Goal: Navigation & Orientation: Find specific page/section

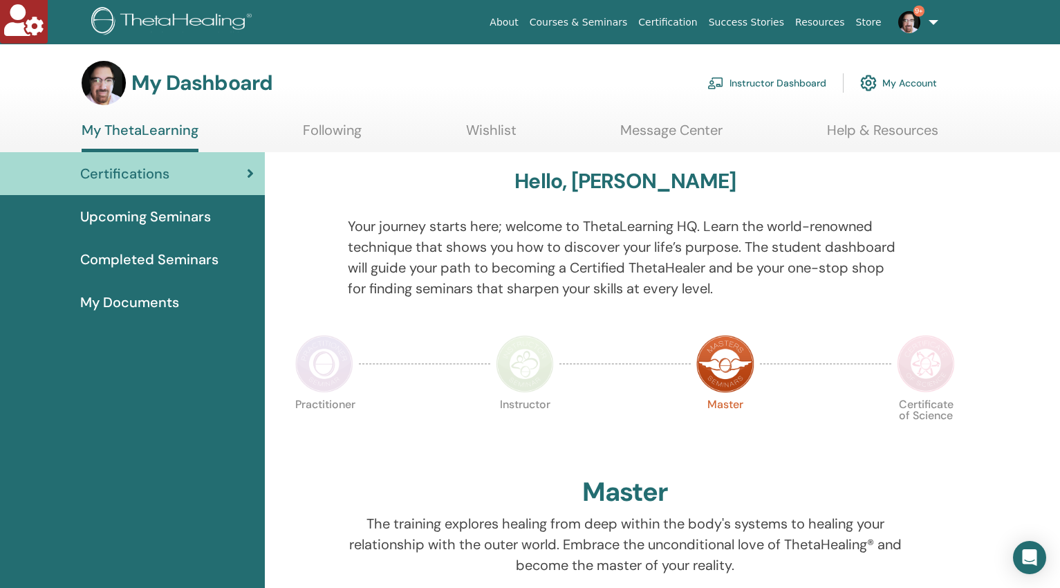
click at [738, 83] on link "Instructor Dashboard" at bounding box center [766, 83] width 119 height 30
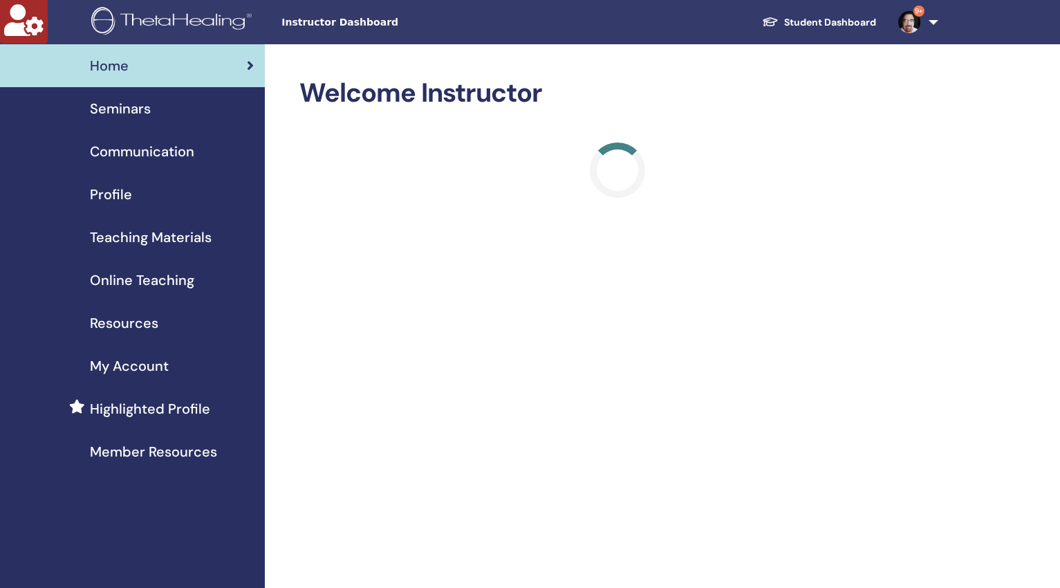
click at [126, 111] on span "Seminars" at bounding box center [120, 108] width 61 height 21
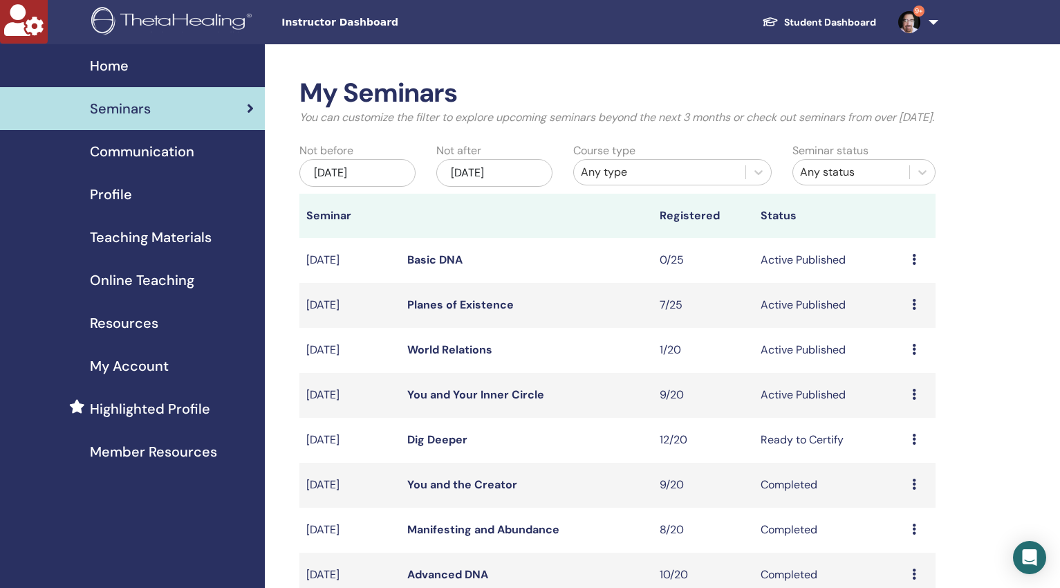
click at [456, 357] on link "World Relations" at bounding box center [449, 349] width 85 height 15
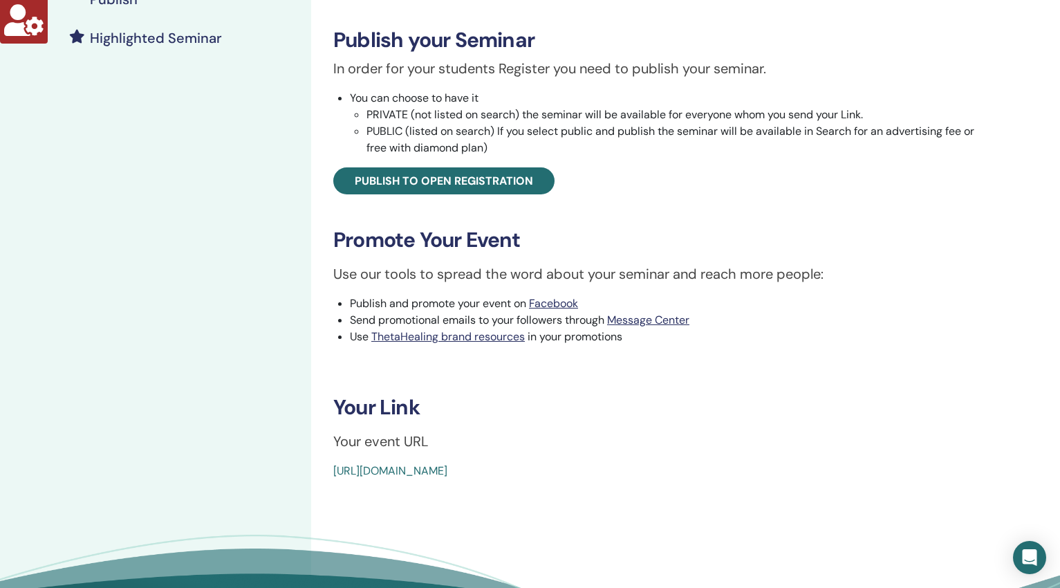
scroll to position [380, 0]
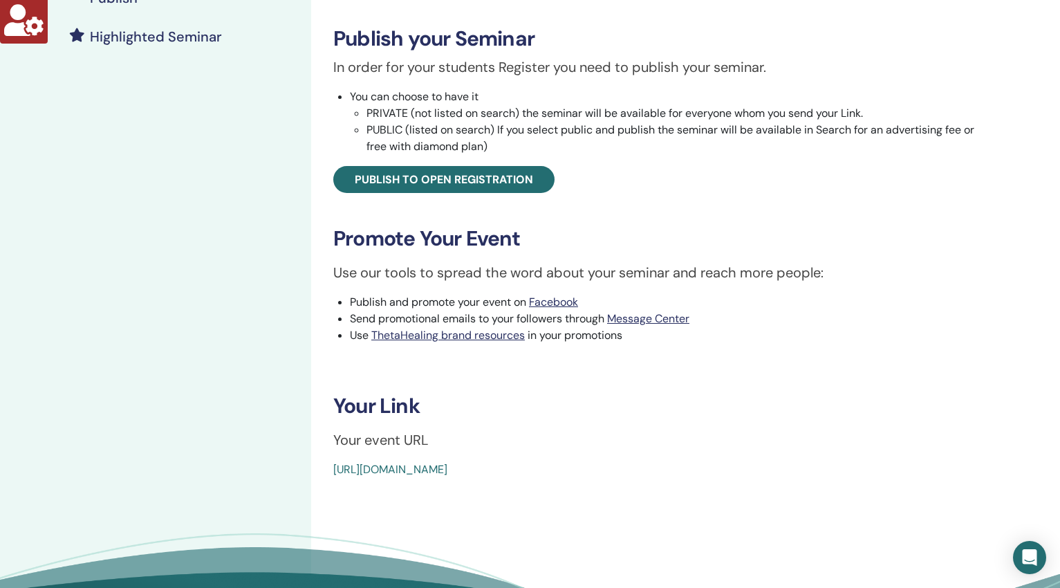
drag, startPoint x: 644, startPoint y: 468, endPoint x: 335, endPoint y: 470, distance: 309.7
click at [335, 470] on div "[URL][DOMAIN_NAME]" at bounding box center [609, 469] width 552 height 17
click at [445, 508] on div "World Relations Event Type Online Event Status Active Published Registrations 1…" at bounding box center [664, 168] width 707 height 1007
